Goal: Information Seeking & Learning: Learn about a topic

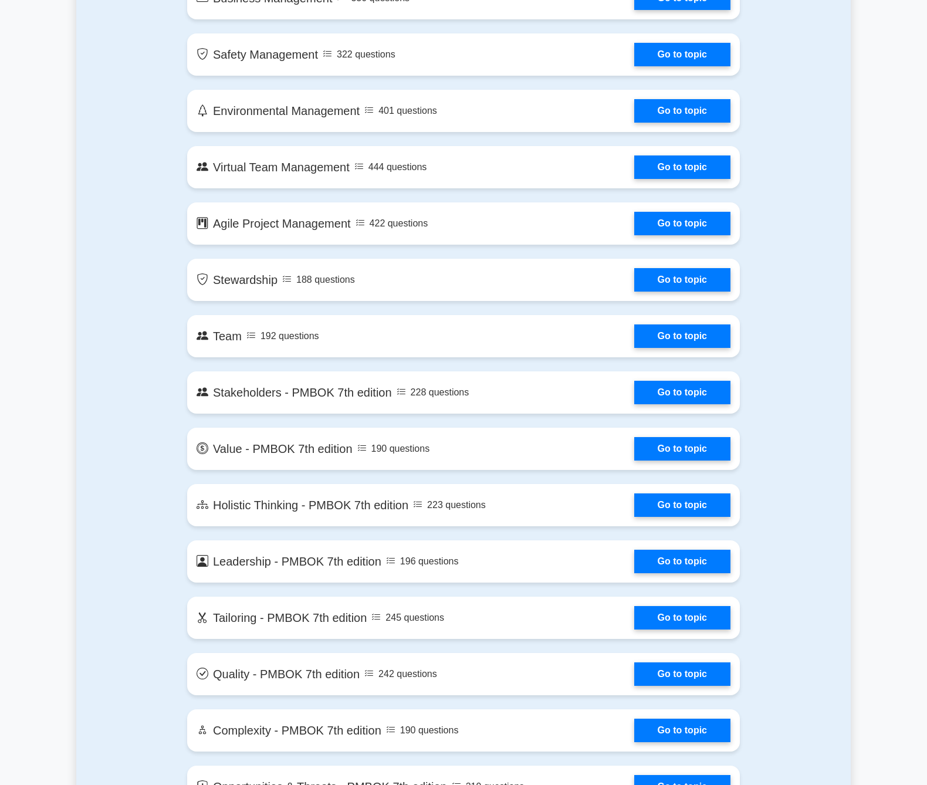
scroll to position [831, 0]
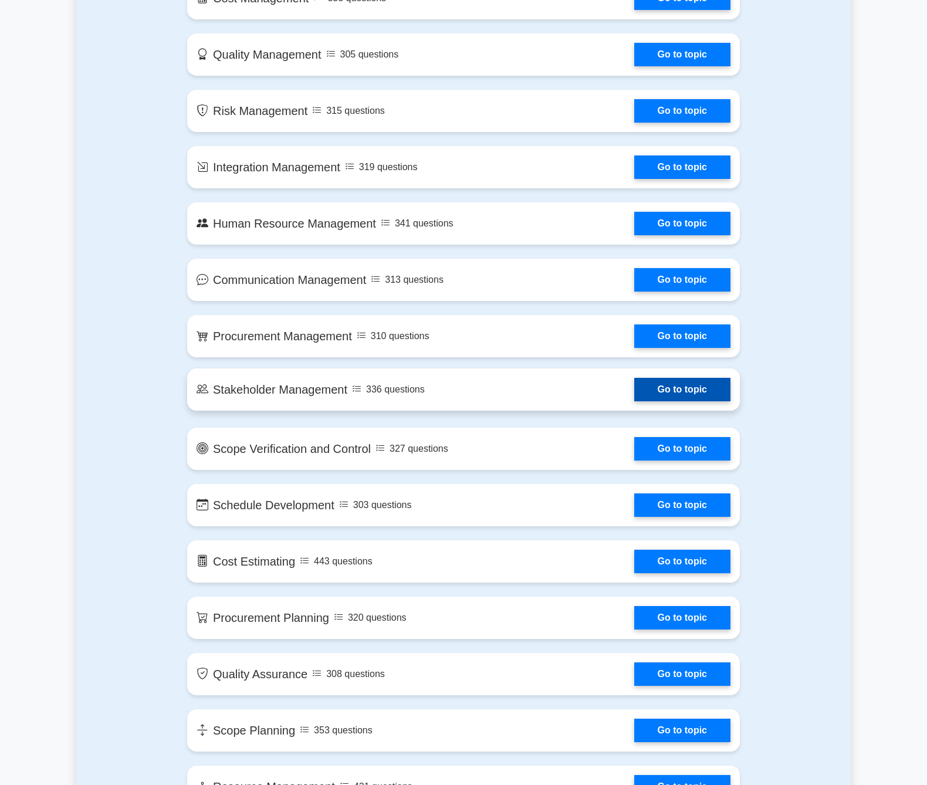
click at [674, 398] on link "Go to topic" at bounding box center [682, 389] width 96 height 23
click at [634, 393] on link "Go to topic" at bounding box center [682, 389] width 96 height 23
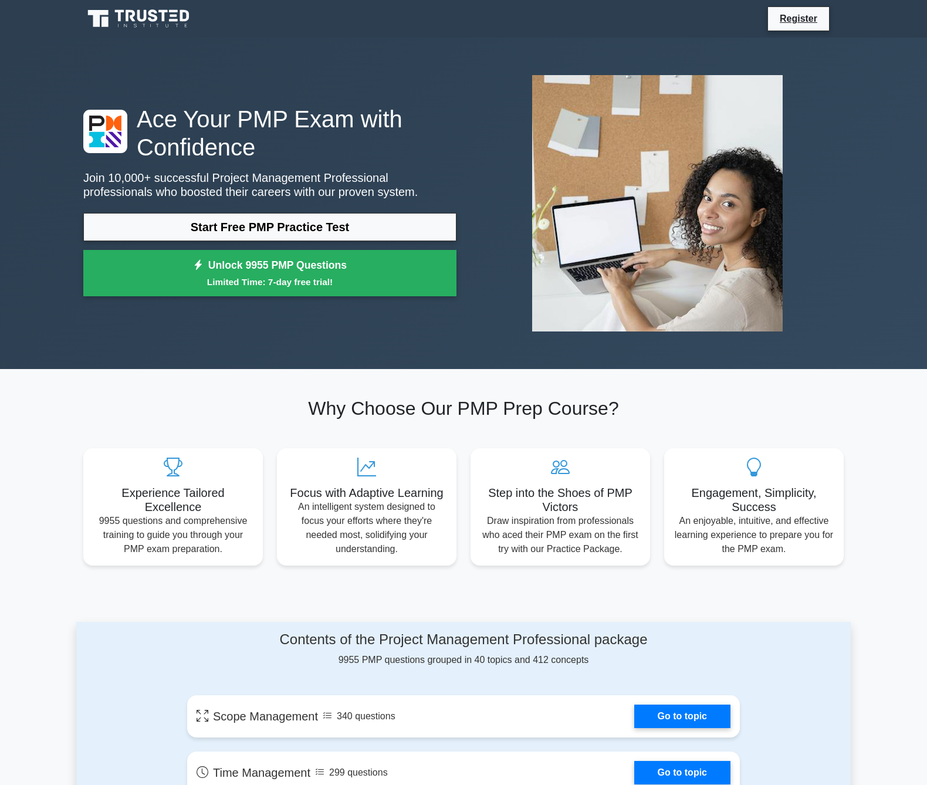
scroll to position [415, 0]
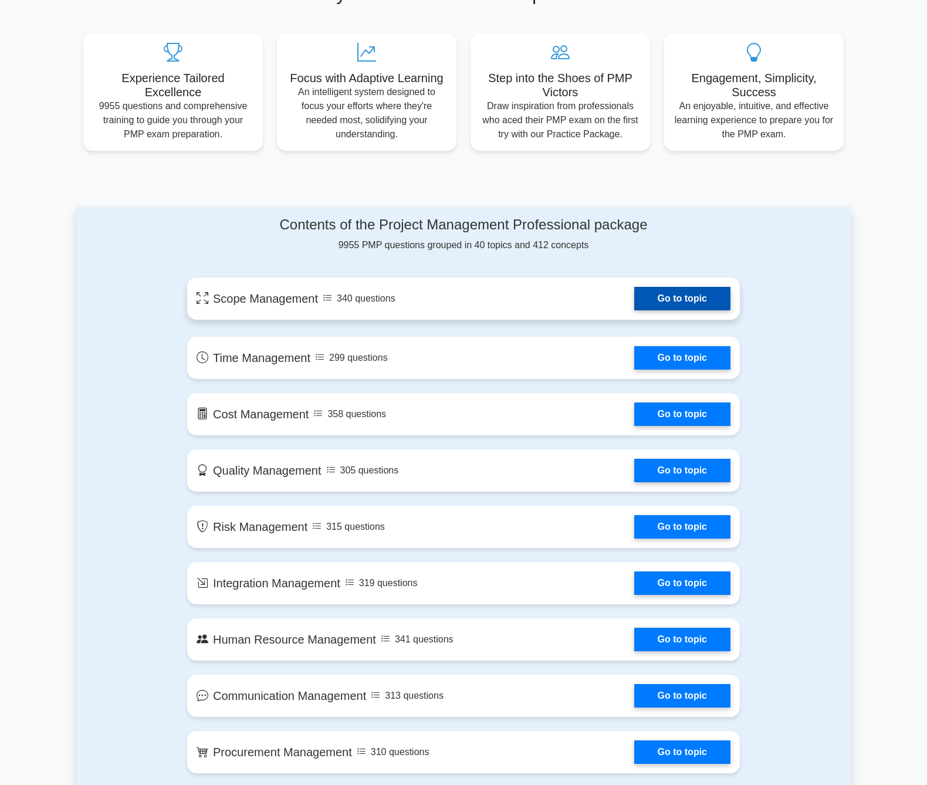
click at [699, 303] on link "Go to topic" at bounding box center [682, 298] width 96 height 23
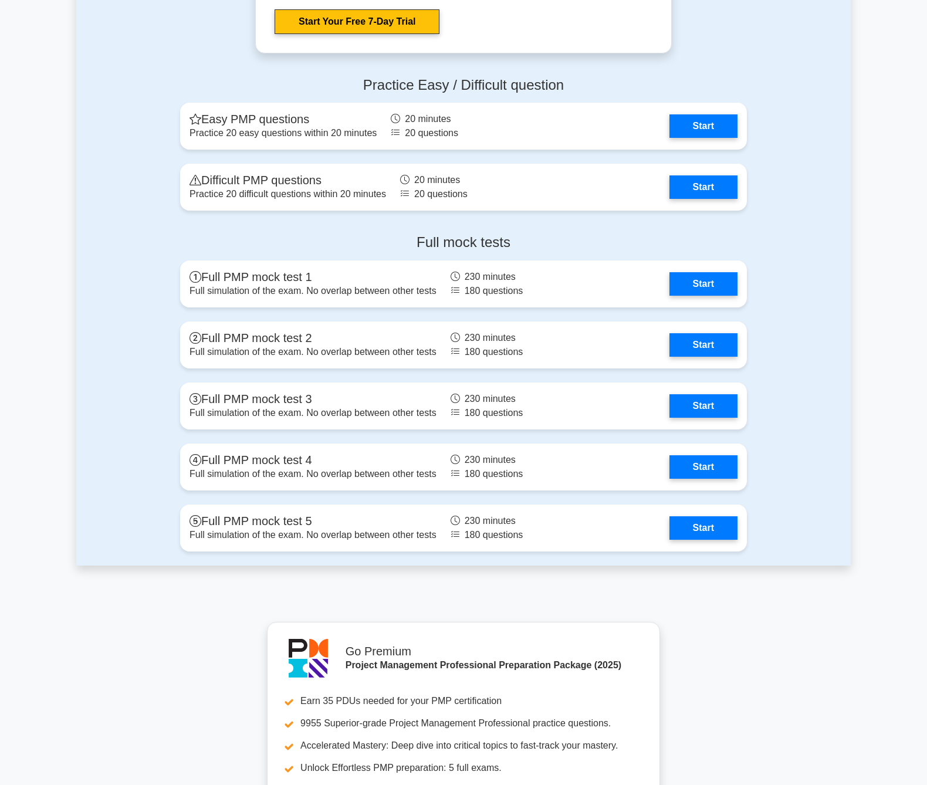
scroll to position [3263, 0]
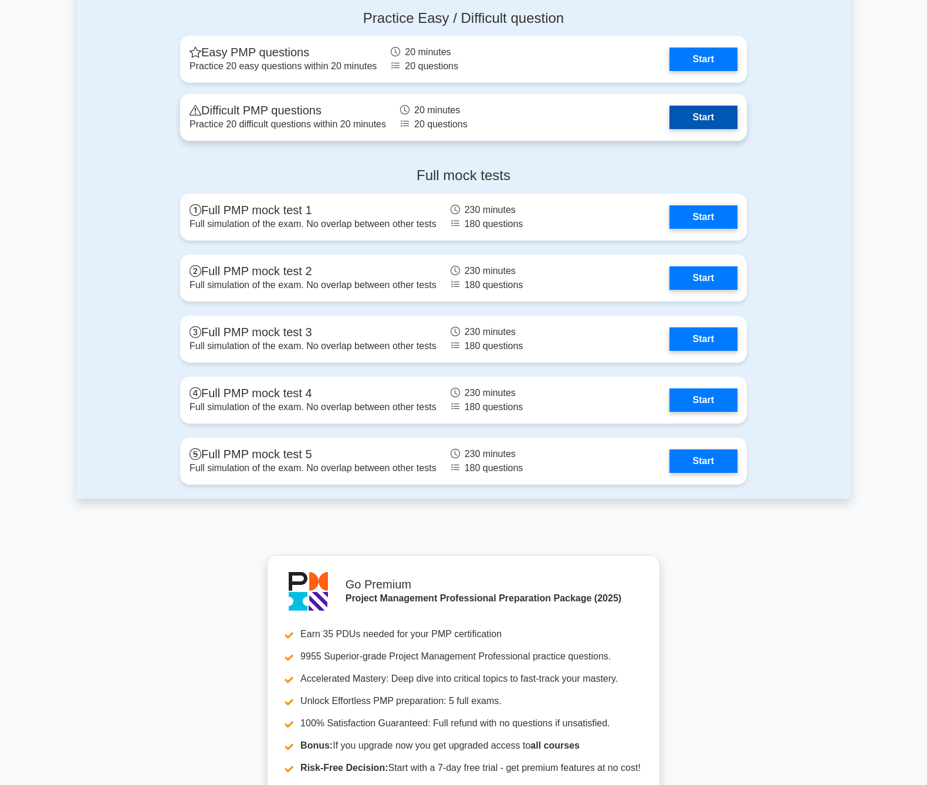
click at [699, 123] on link "Start" at bounding box center [704, 117] width 68 height 23
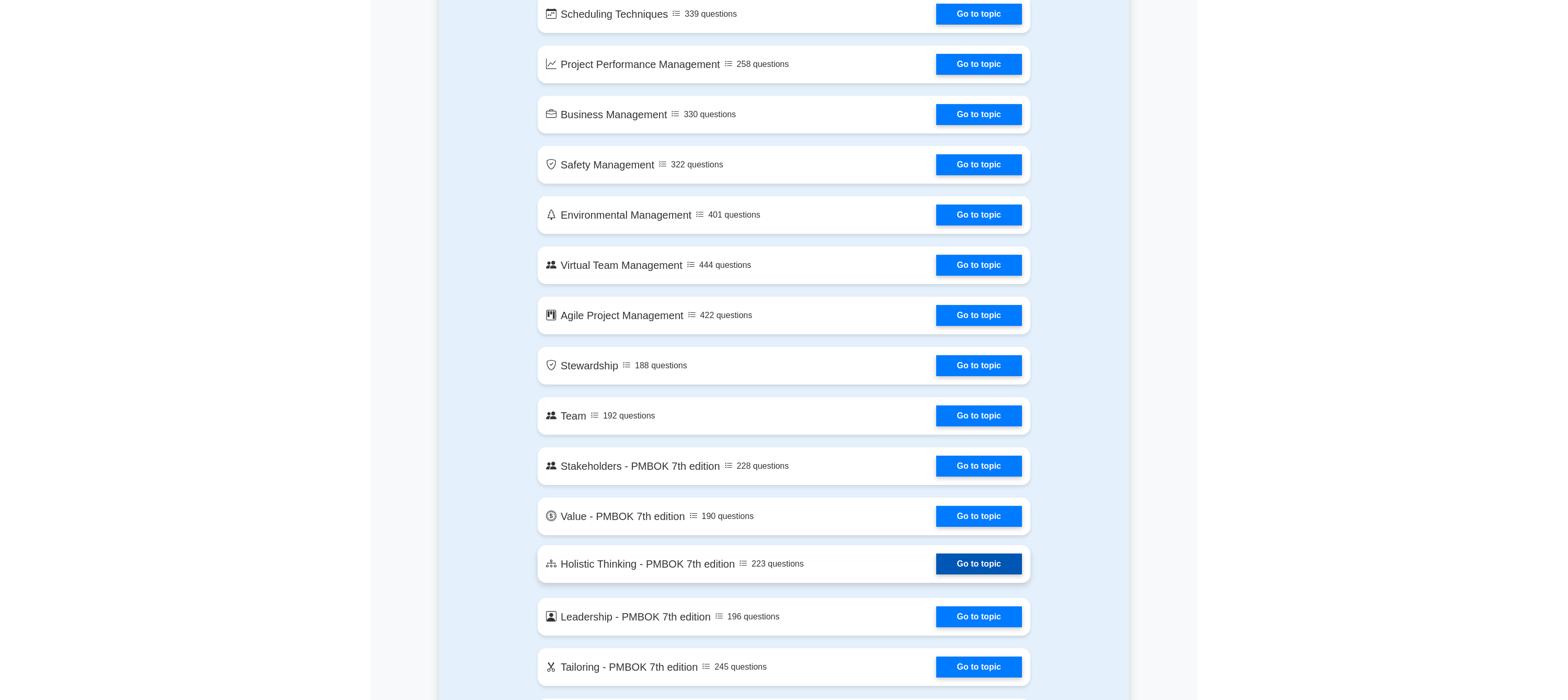
scroll to position [1976, 0]
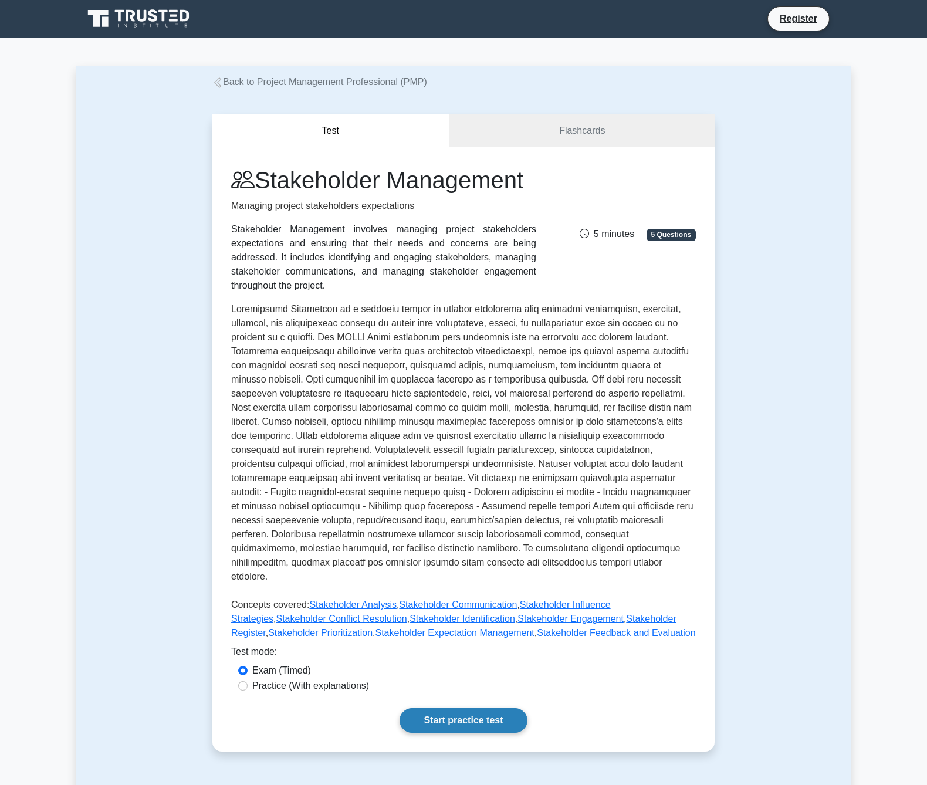
click at [464, 709] on link "Start practice test" at bounding box center [463, 720] width 127 height 25
click at [661, 235] on span "5 Questions" at bounding box center [671, 235] width 49 height 12
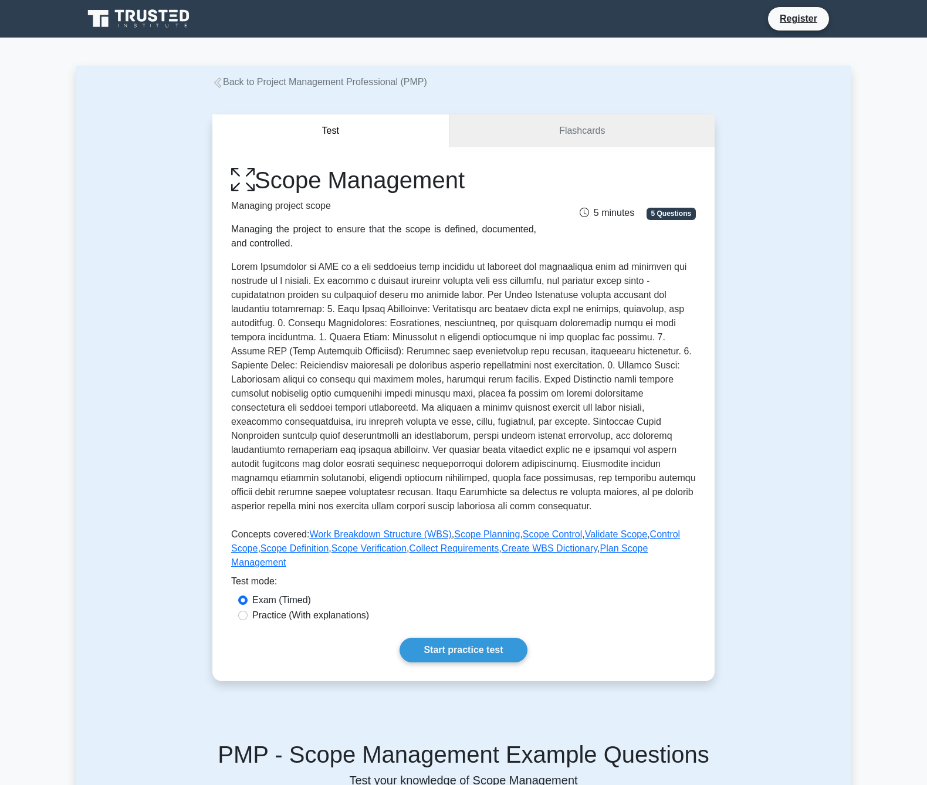
click at [659, 215] on span "5 Questions" at bounding box center [671, 214] width 49 height 12
click at [290, 606] on label "Exam (Timed)" at bounding box center [281, 600] width 59 height 14
click at [248, 605] on input "Exam (Timed)" at bounding box center [242, 600] width 9 height 9
click at [282, 619] on label "Practice (With explanations)" at bounding box center [310, 616] width 117 height 14
click at [248, 619] on input "Practice (With explanations)" at bounding box center [242, 615] width 9 height 9
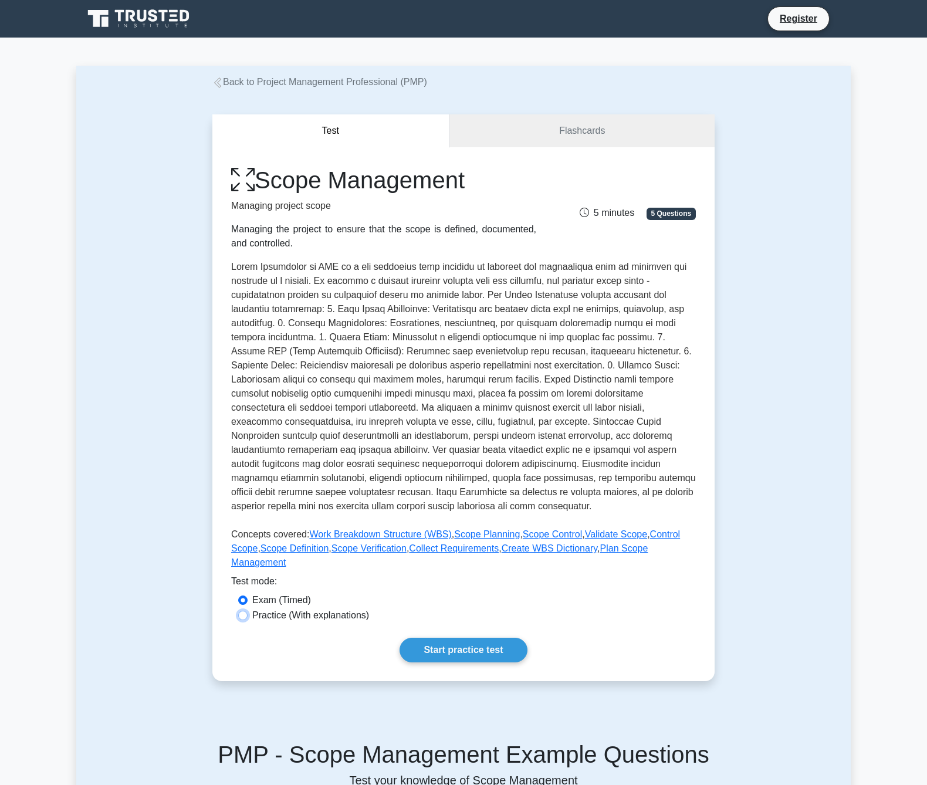
radio input "true"
click at [275, 600] on label "Exam (Timed)" at bounding box center [281, 600] width 59 height 14
click at [248, 600] on input "Exam (Timed)" at bounding box center [242, 600] width 9 height 9
radio input "true"
click at [569, 127] on link "Flashcards" at bounding box center [582, 130] width 265 height 33
